Goal: Task Accomplishment & Management: Manage account settings

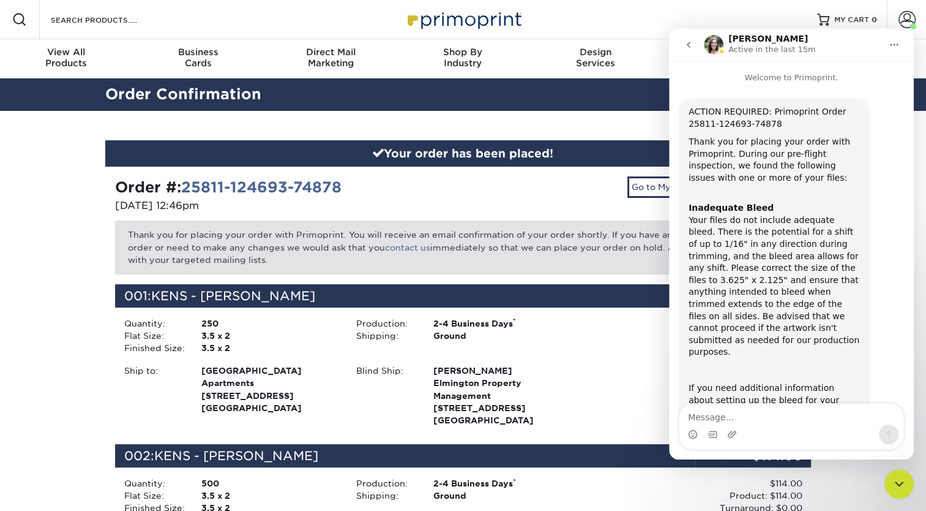
scroll to position [346, 0]
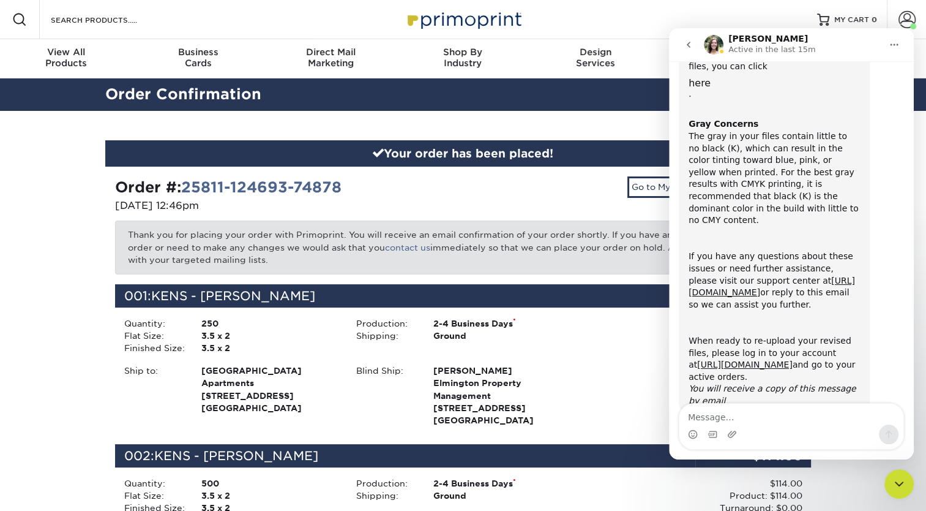
drag, startPoint x: 0, startPoint y: 0, endPoint x: 421, endPoint y: 233, distance: 481.2
click at [421, 233] on p "Thank you for placing your order with Primoprint. You will receive an email con…" at bounding box center [463, 246] width 697 height 53
click at [909, 481] on div "Close Intercom Messenger" at bounding box center [899, 483] width 29 height 29
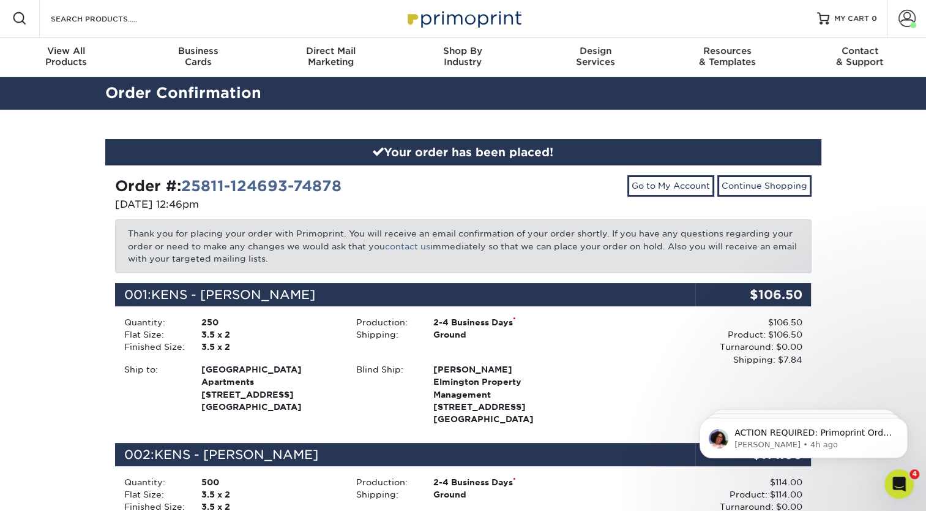
scroll to position [0, 0]
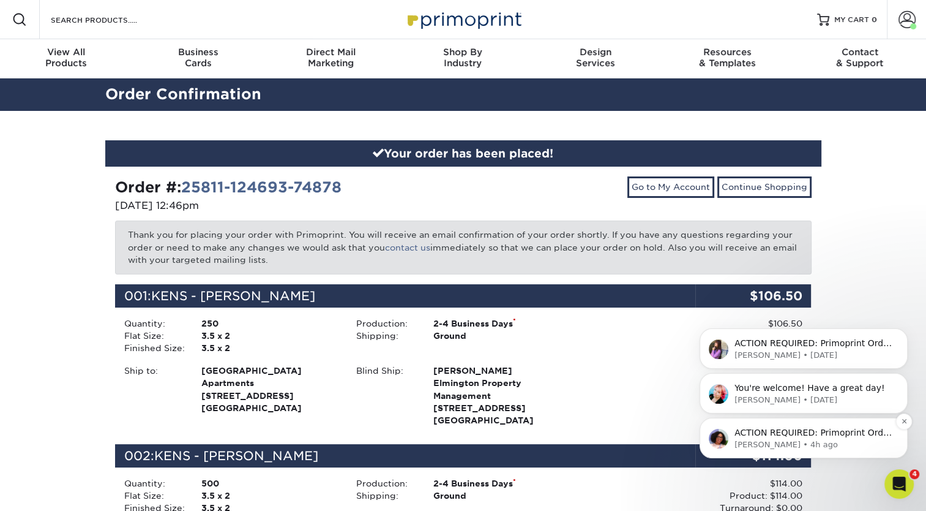
click at [841, 437] on p "ACTION REQUIRED: Primoprint Order 25811-124693-74878 Good morning [PERSON_NAME]…" at bounding box center [814, 433] width 158 height 12
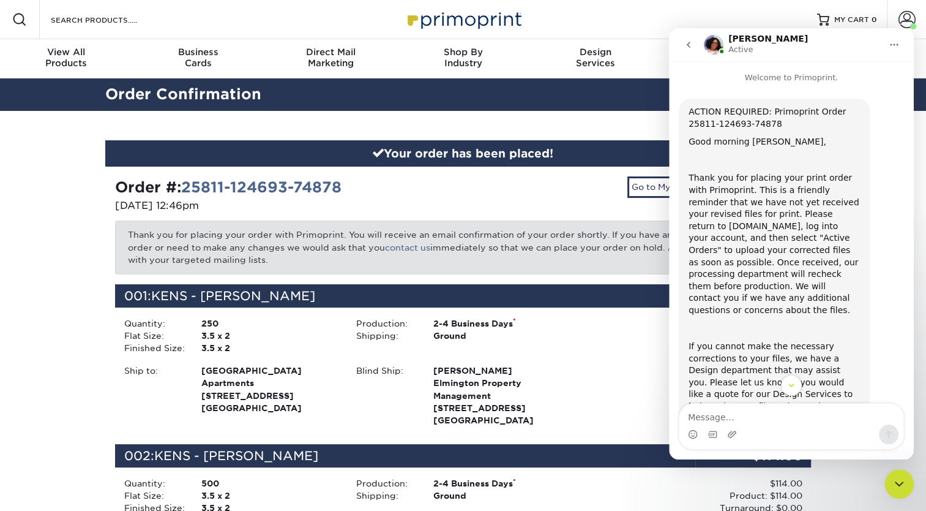
click at [649, 346] on div "Product: $106.50 Turnaround: $0.00 Shipping: $7.84 Discount: - $0.00" at bounding box center [690, 347] width 223 height 37
click at [683, 44] on button "go back" at bounding box center [688, 44] width 23 height 23
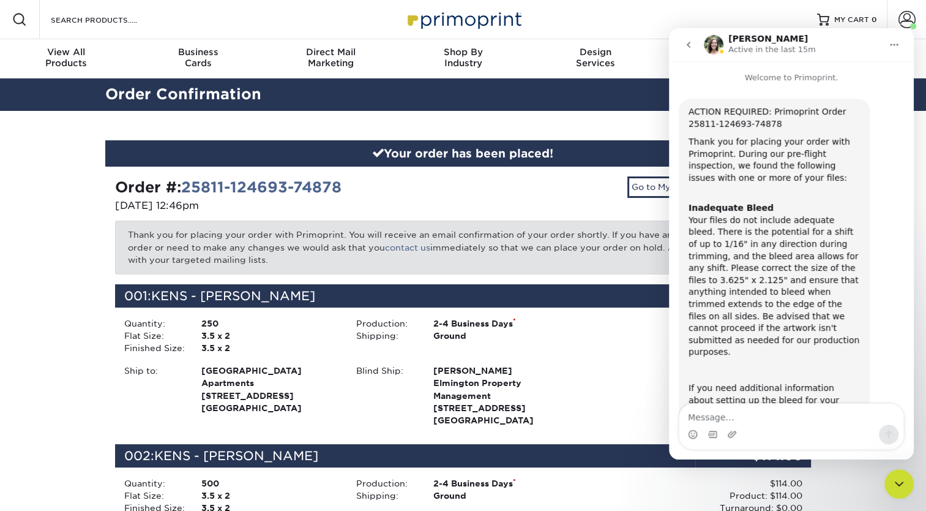
scroll to position [346, 0]
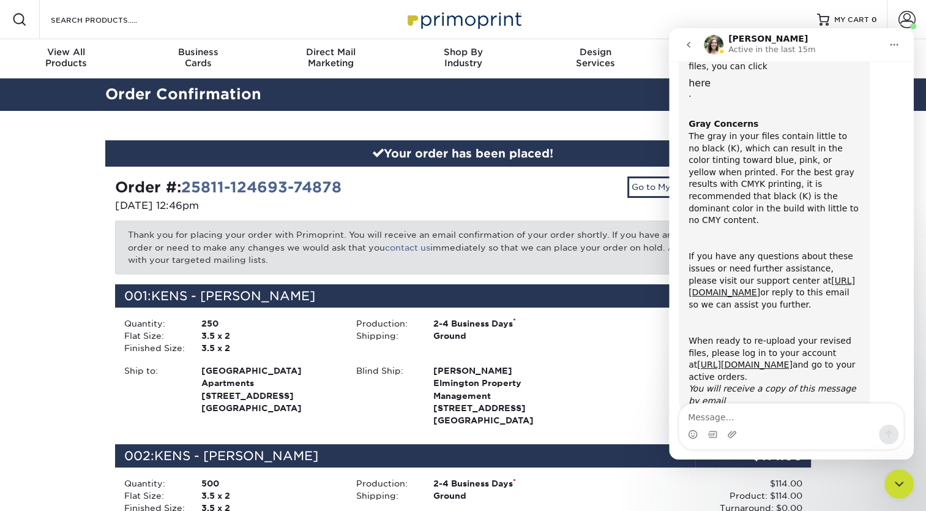
click at [689, 47] on icon "go back" at bounding box center [689, 45] width 4 height 6
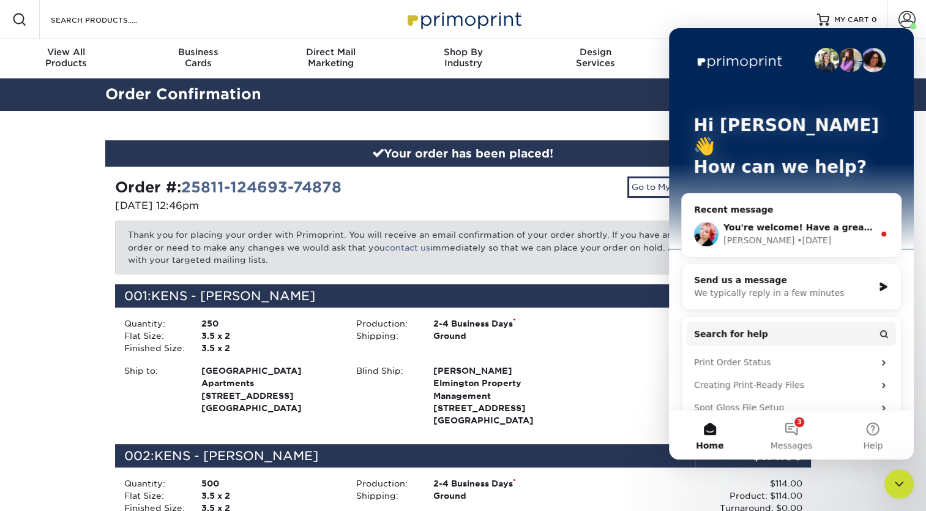
click at [626, 137] on div "Your order has been placed! Order #: 25811-124693-74878 [DATE] 12:46pm Go to My…" at bounding box center [463, 463] width 735 height 704
click at [903, 491] on div "Close Intercom Messenger" at bounding box center [899, 483] width 29 height 29
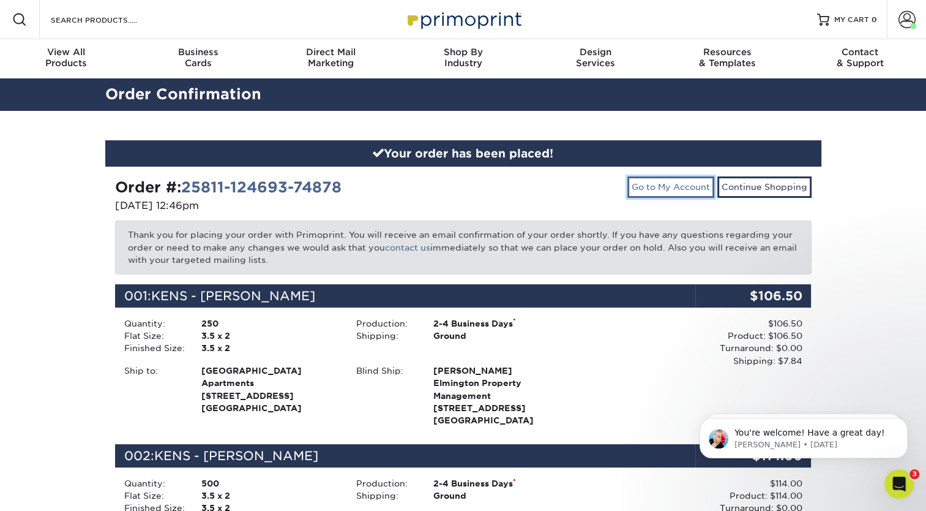
click at [693, 190] on link "Go to My Account" at bounding box center [671, 186] width 87 height 21
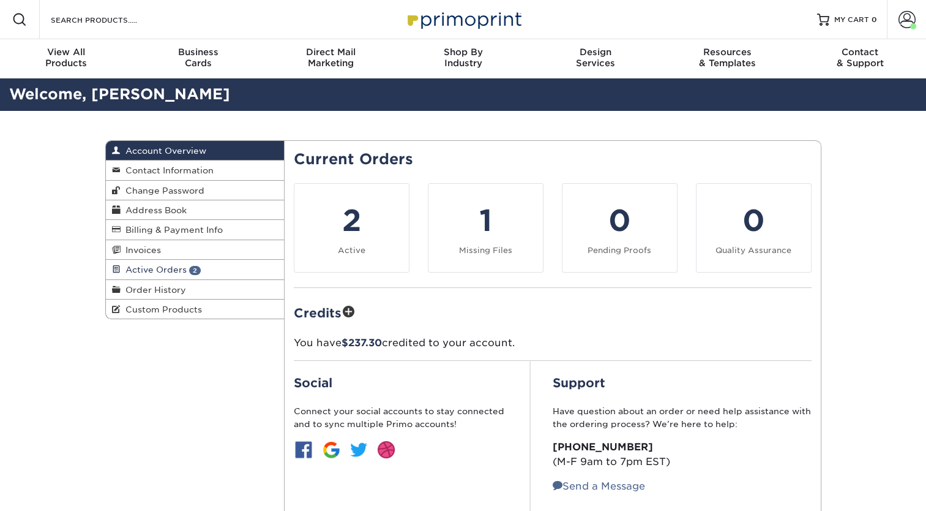
click at [194, 275] on span "2" at bounding box center [195, 270] width 12 height 9
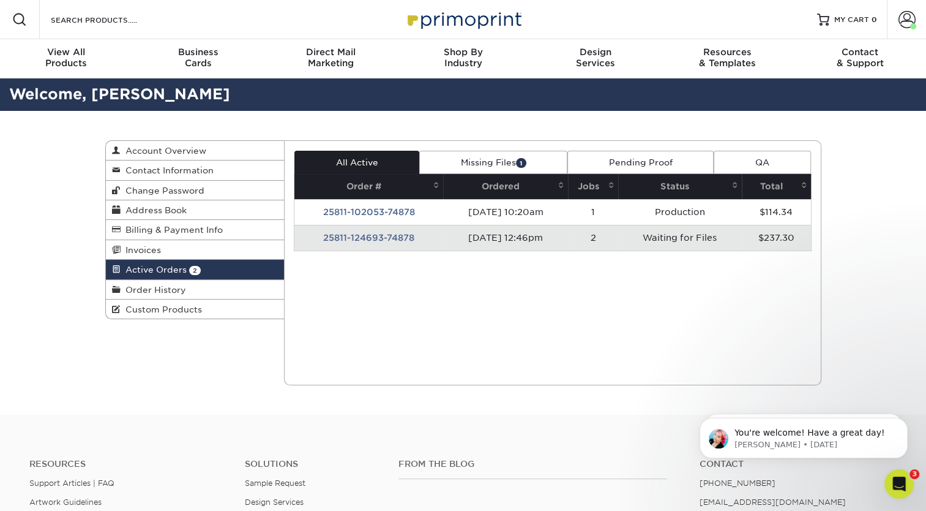
click at [394, 239] on td "25811-124693-74878" at bounding box center [368, 238] width 149 height 26
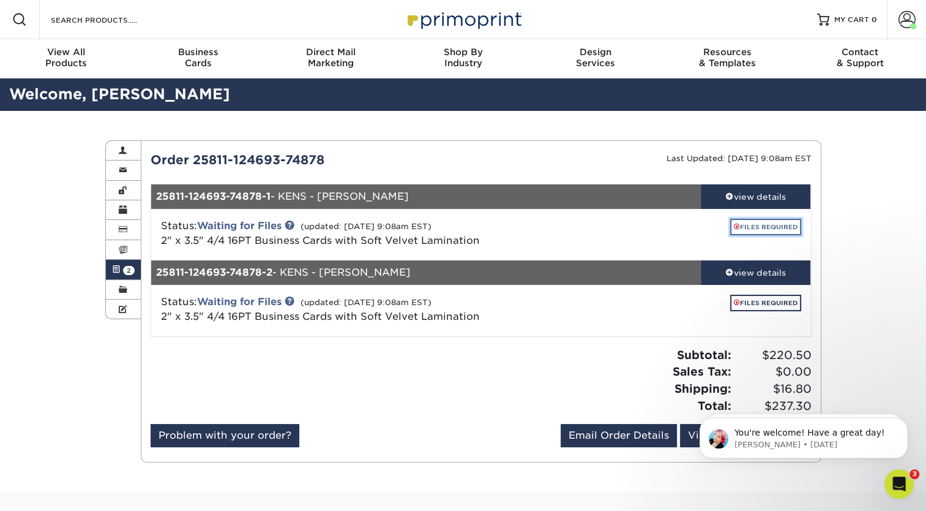
click at [773, 222] on link "FILES REQUIRED" at bounding box center [765, 227] width 71 height 17
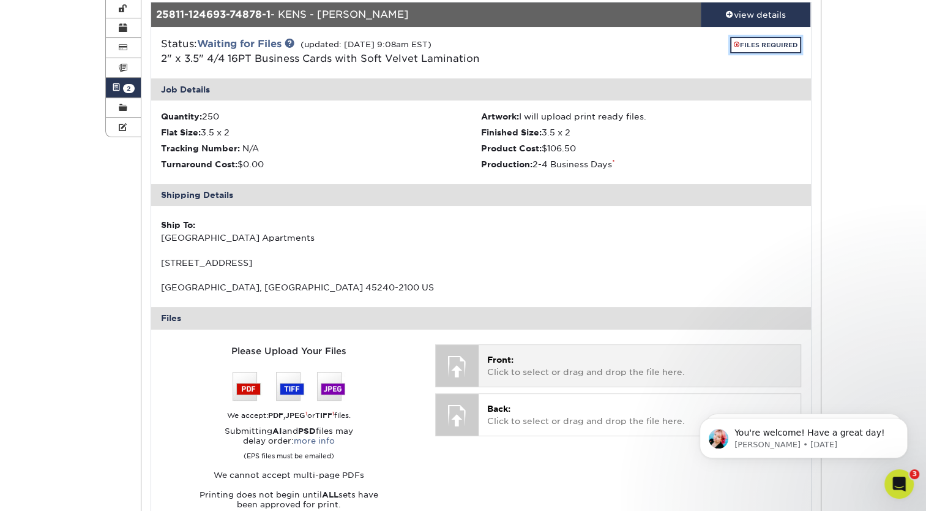
scroll to position [183, 0]
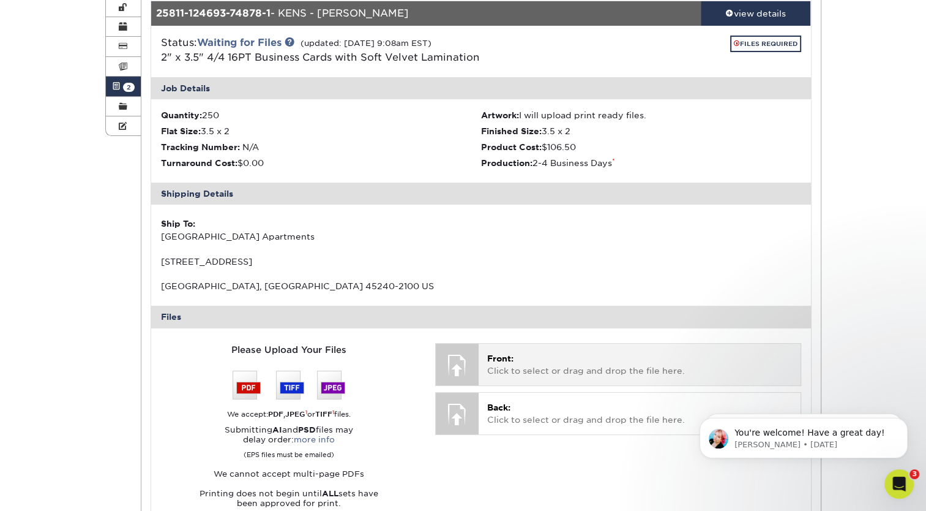
click at [516, 361] on p "Front: Click to select or drag and drop the file here." at bounding box center [639, 364] width 304 height 25
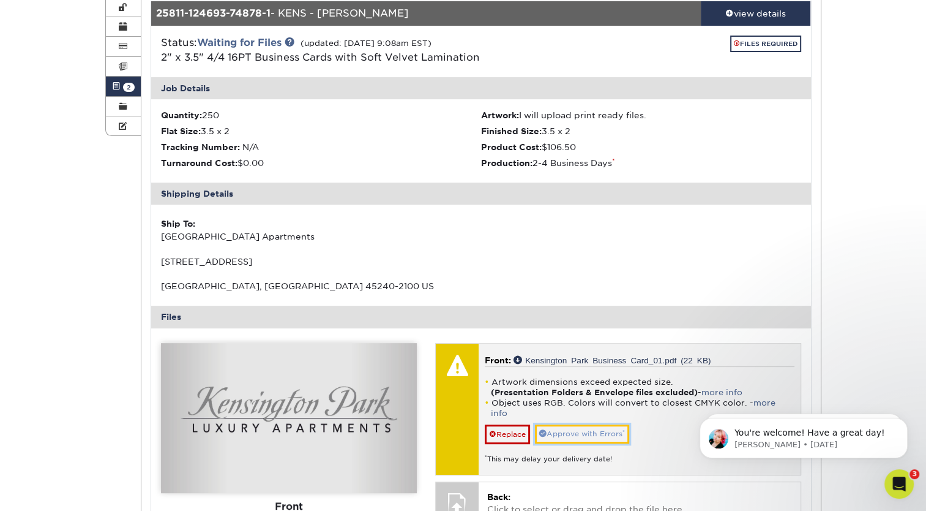
click at [581, 424] on link "Approve with Errors *" at bounding box center [582, 433] width 94 height 19
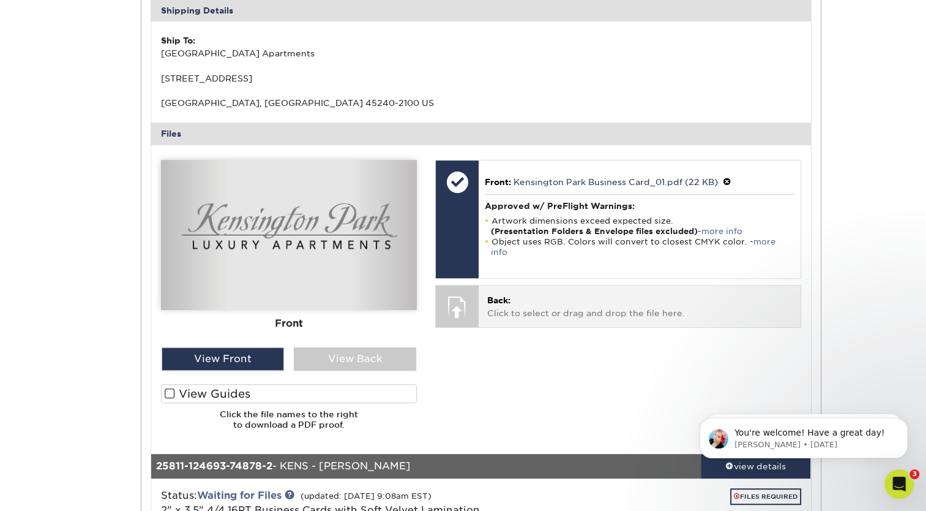
click at [529, 300] on p "Back: Click to select or drag and drop the file here." at bounding box center [639, 306] width 304 height 25
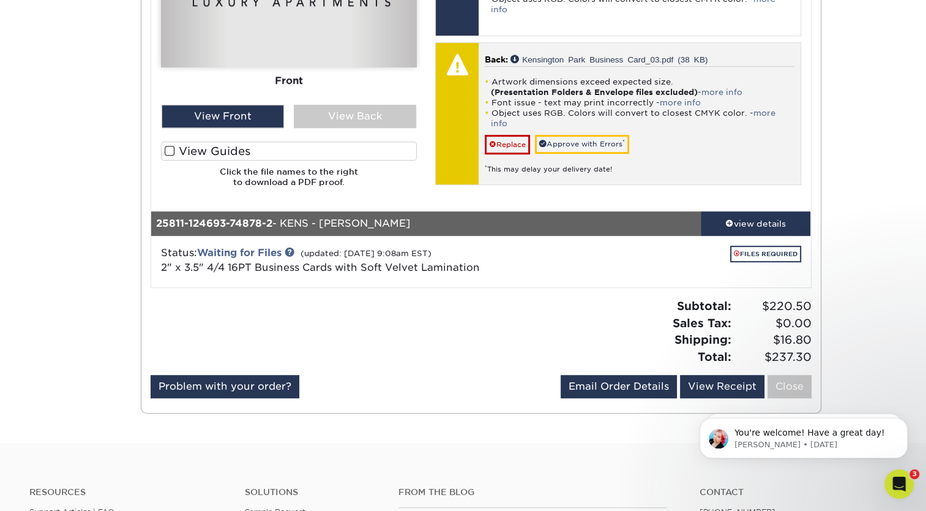
scroll to position [611, 0]
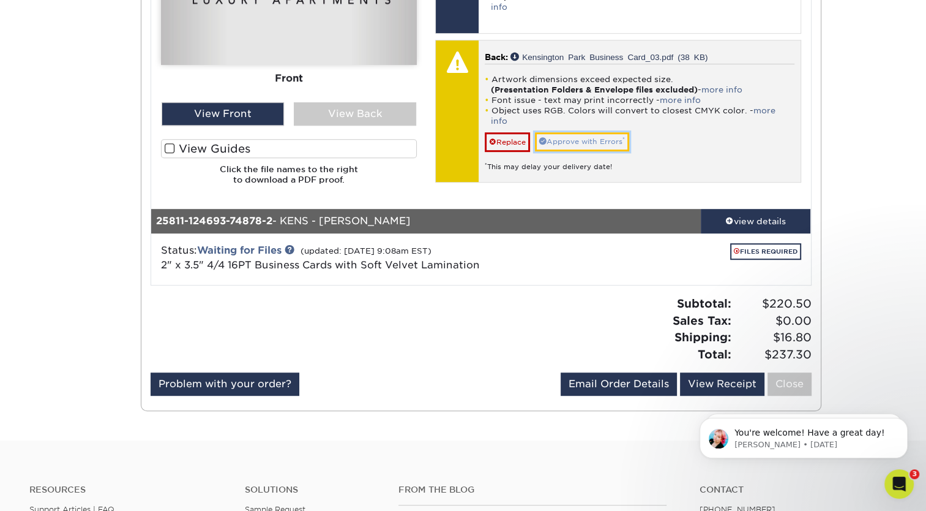
click at [579, 132] on link "Approve with Errors *" at bounding box center [582, 141] width 94 height 19
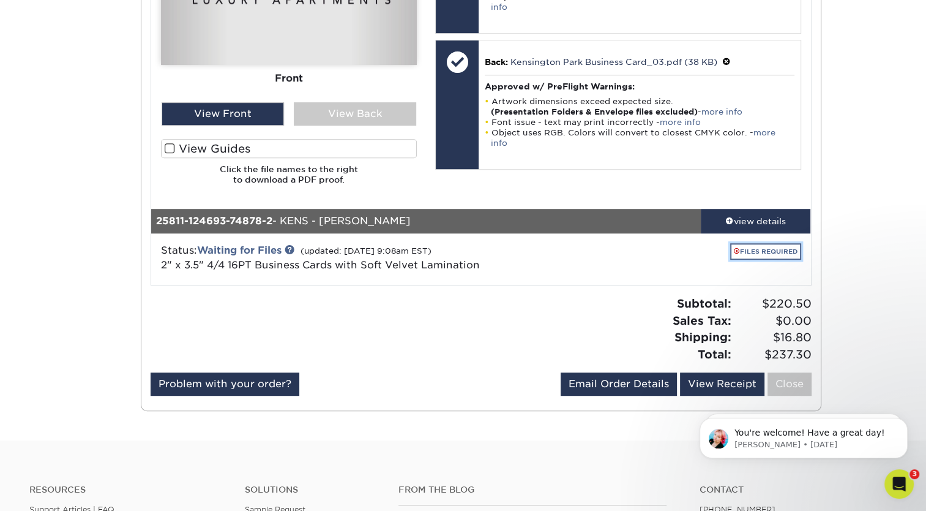
click at [747, 249] on link "FILES REQUIRED" at bounding box center [765, 251] width 71 height 17
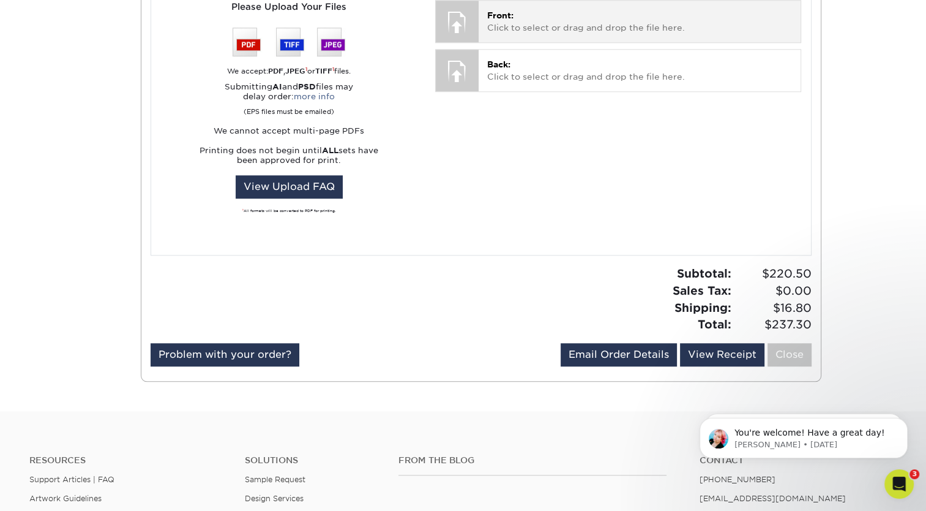
scroll to position [1162, 0]
click at [517, 26] on p "Front: Click to select or drag and drop the file here." at bounding box center [639, 21] width 304 height 25
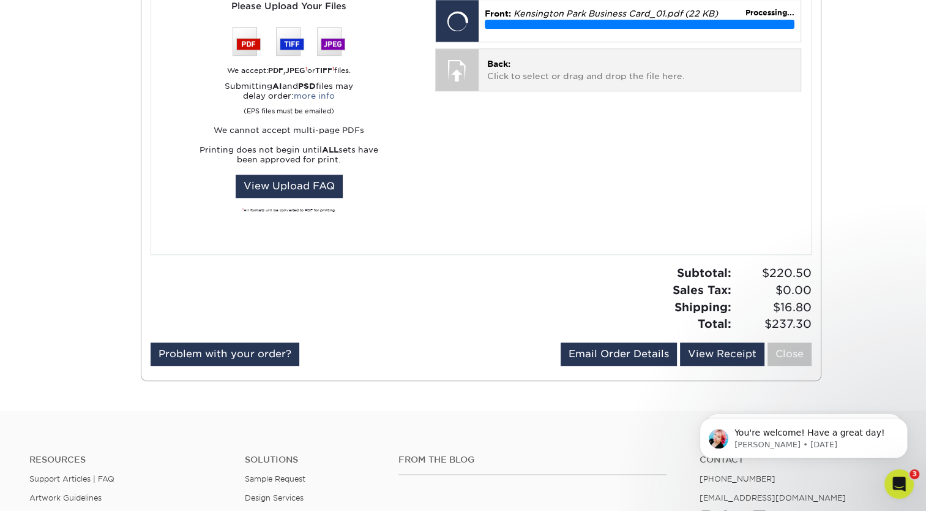
click at [504, 66] on span "Back:" at bounding box center [498, 64] width 23 height 10
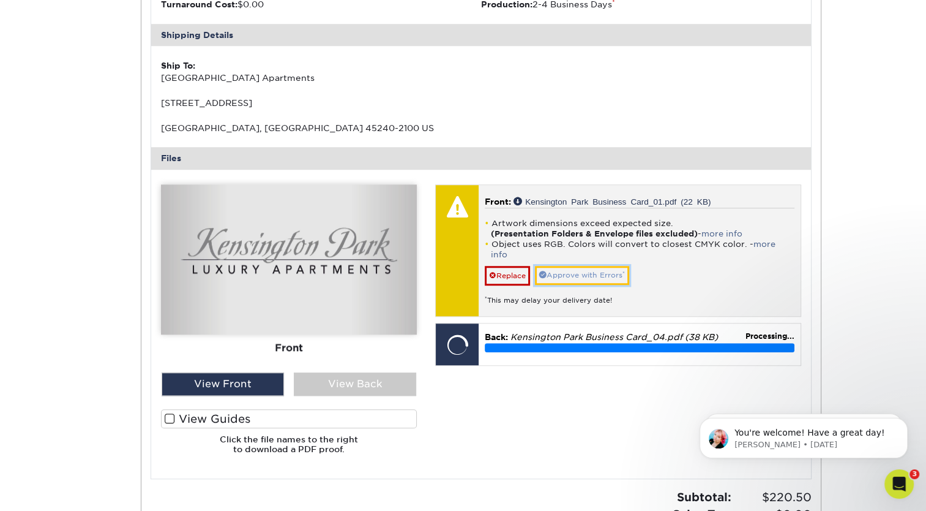
scroll to position [978, 0]
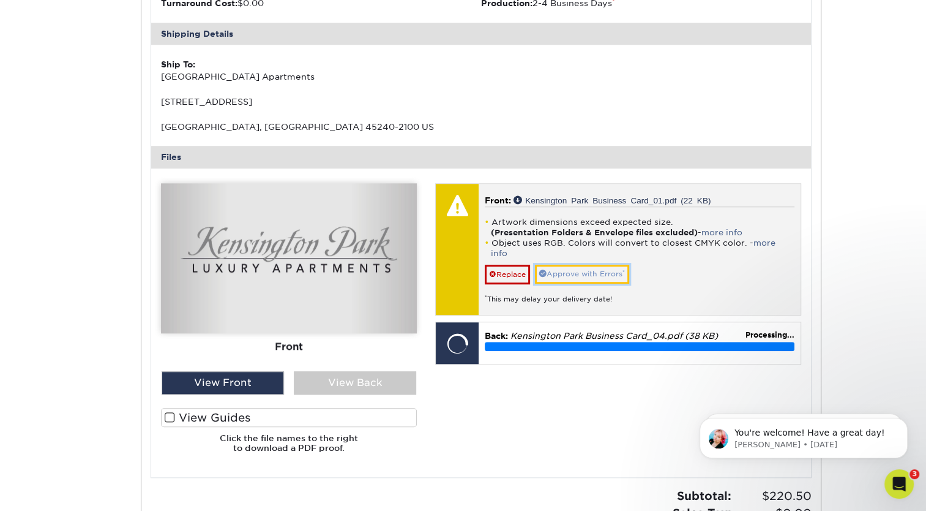
click at [593, 268] on link "Approve with Errors *" at bounding box center [582, 273] width 94 height 19
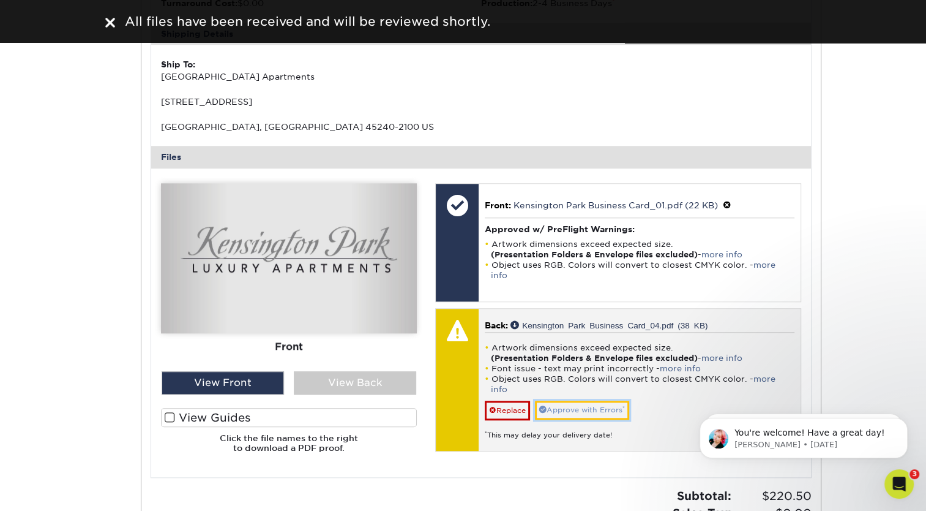
click at [569, 400] on link "Approve with Errors *" at bounding box center [582, 409] width 94 height 19
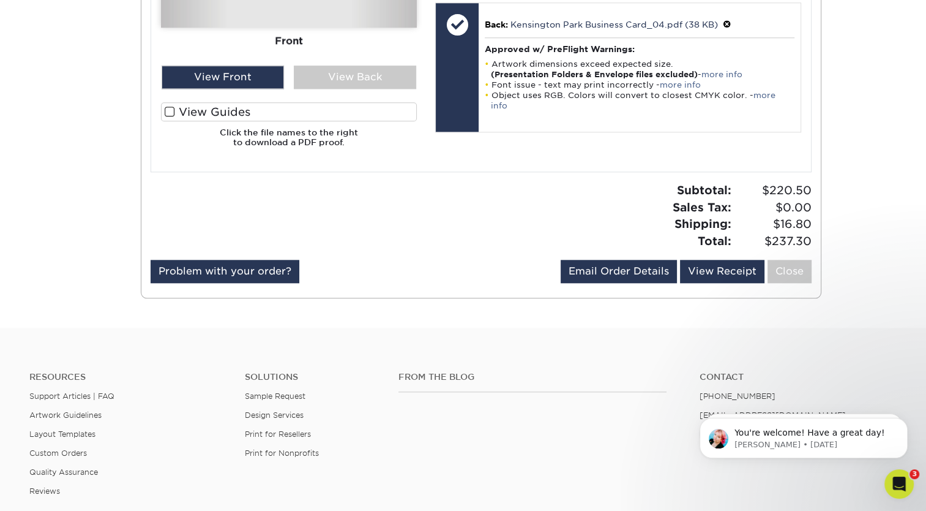
scroll to position [1284, 0]
